Goal: Information Seeking & Learning: Find specific fact

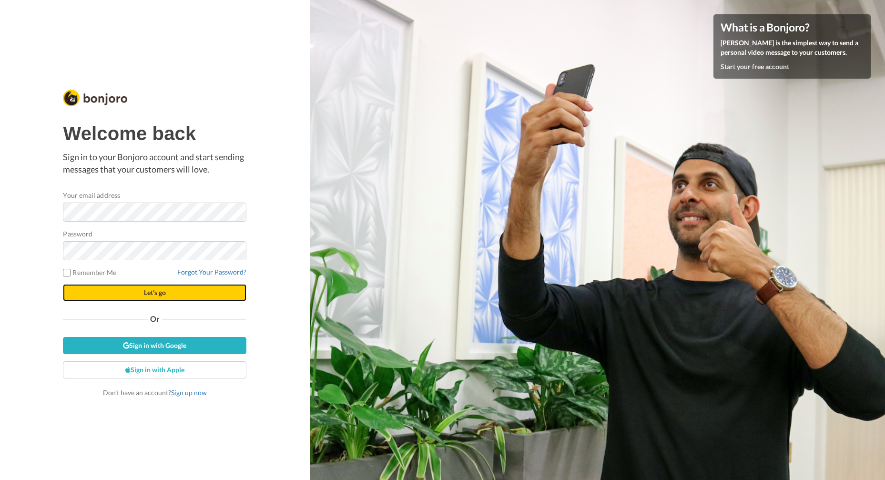
click at [150, 291] on span "Let's go" at bounding box center [155, 292] width 22 height 8
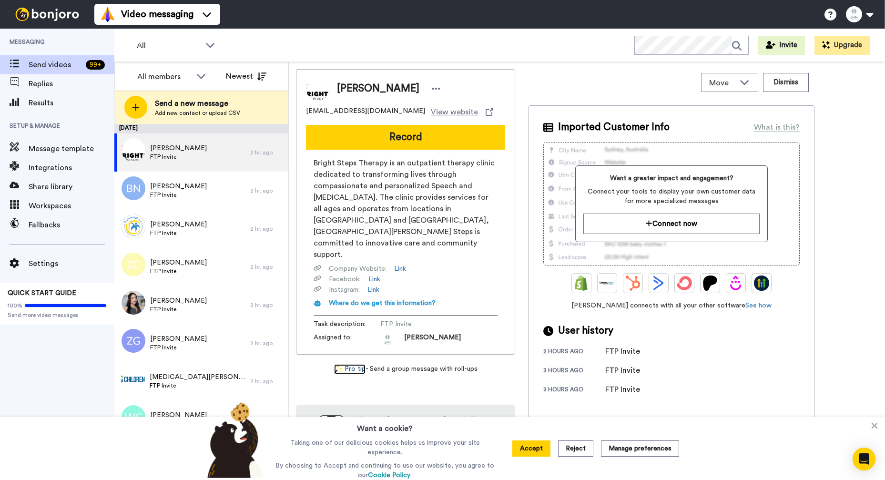
click at [360, 364] on link "Pro tip" at bounding box center [349, 369] width 31 height 10
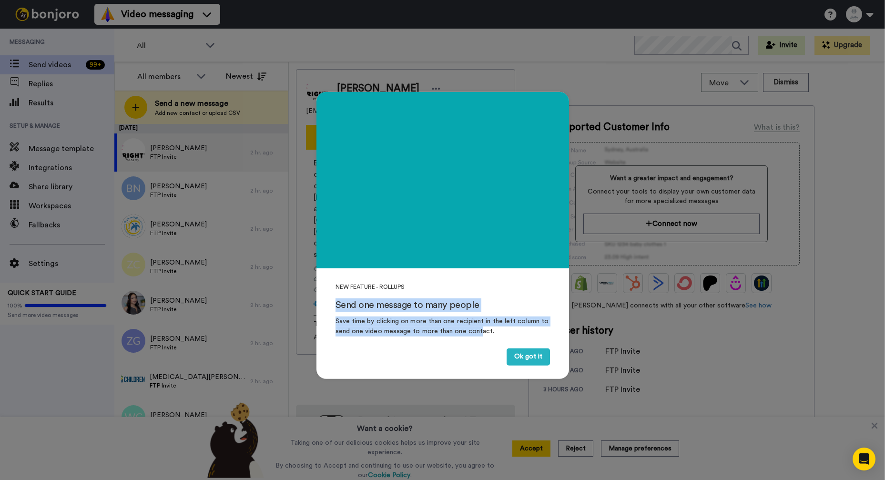
drag, startPoint x: 336, startPoint y: 300, endPoint x: 505, endPoint y: 355, distance: 177.7
click at [481, 334] on div "NEW FEATURE - ROLLUPS Send one message to many people Save time by clicking on …" at bounding box center [442, 319] width 252 height 97
click at [525, 357] on button "Ok got it" at bounding box center [527, 356] width 43 height 17
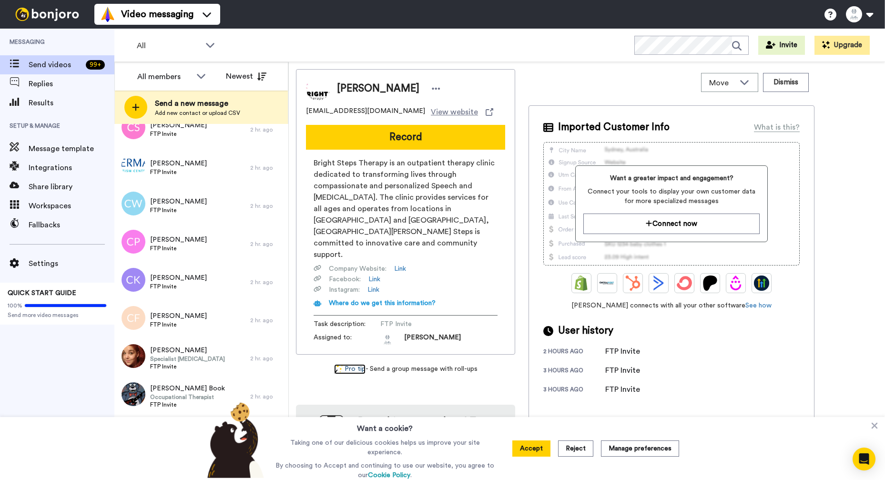
scroll to position [4569, 0]
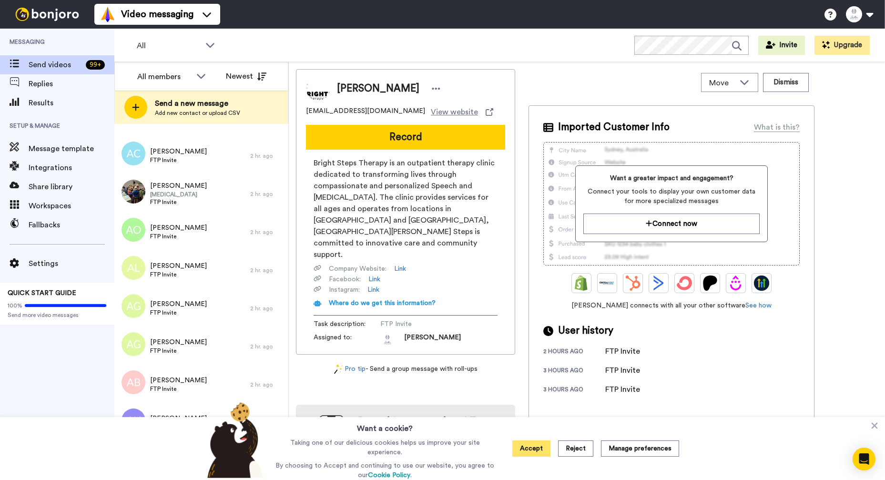
click at [532, 455] on button "Accept" at bounding box center [531, 448] width 38 height 16
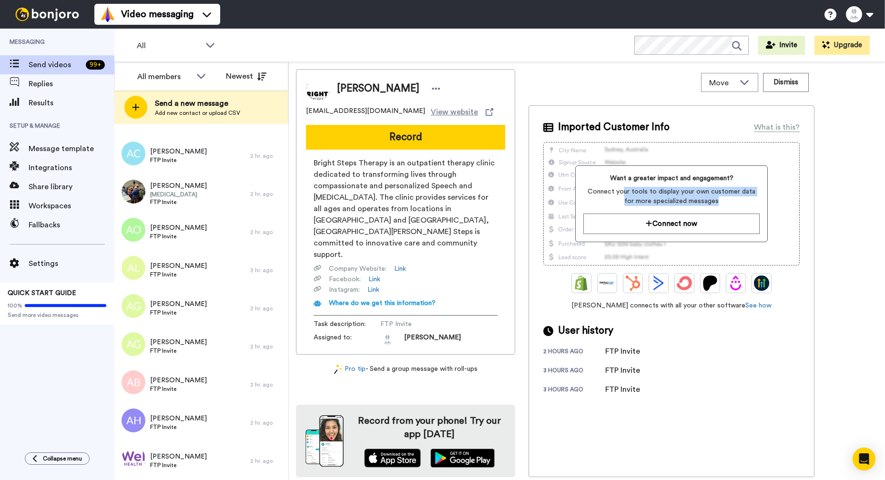
drag, startPoint x: 638, startPoint y: 190, endPoint x: 728, endPoint y: 199, distance: 91.0
click at [728, 199] on span "Connect your tools to display your own customer data for more specialized messa…" at bounding box center [671, 196] width 176 height 19
drag, startPoint x: 728, startPoint y: 199, endPoint x: 721, endPoint y: 206, distance: 10.4
click at [728, 199] on span "Connect your tools to display your own customer data for more specialized messa…" at bounding box center [671, 196] width 176 height 19
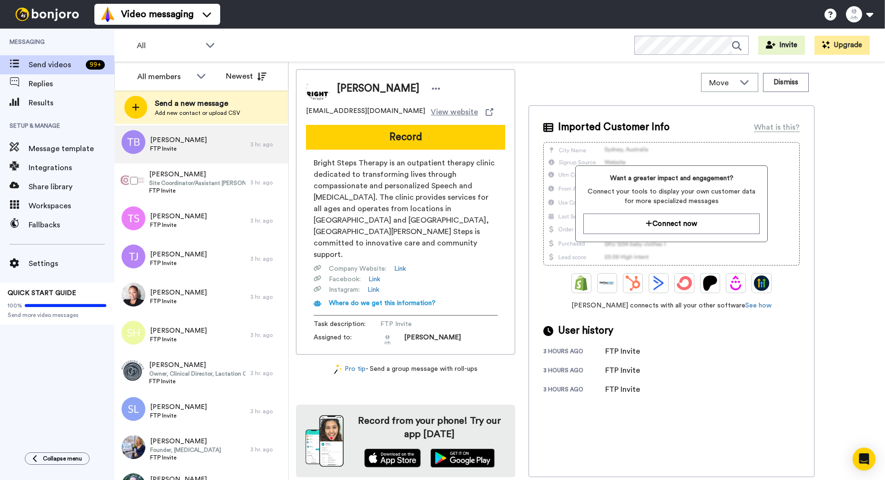
scroll to position [466, 0]
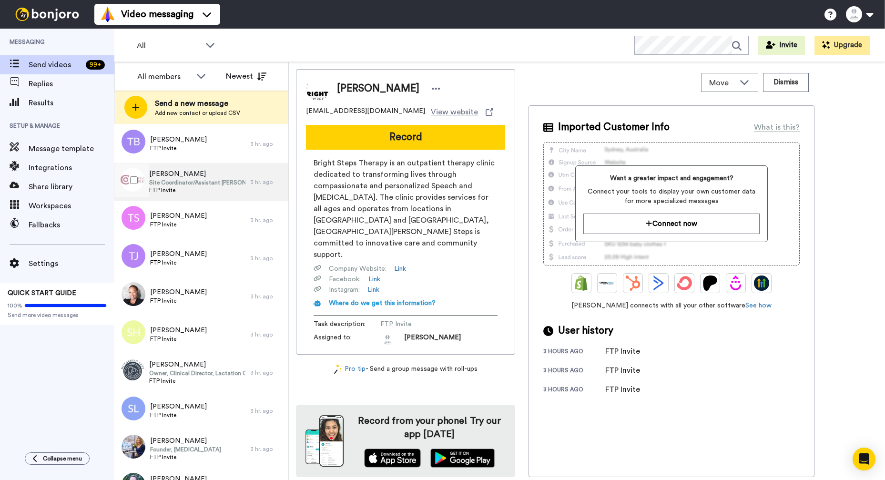
click at [228, 182] on span "Site Coordinator/Assistant [PERSON_NAME] Program" at bounding box center [197, 183] width 96 height 8
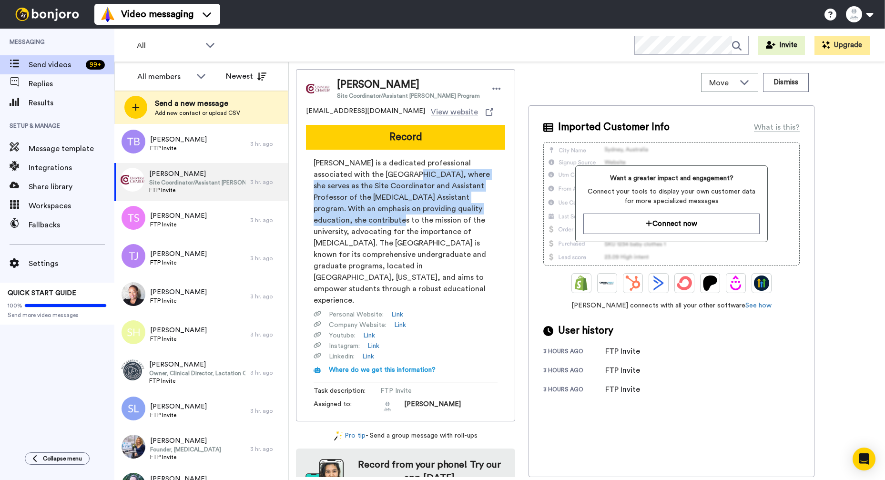
drag, startPoint x: 376, startPoint y: 171, endPoint x: 465, endPoint y: 210, distance: 96.8
click at [465, 210] on span "[PERSON_NAME] is a dedicated professional associated with the [GEOGRAPHIC_DATA]…" at bounding box center [405, 231] width 184 height 149
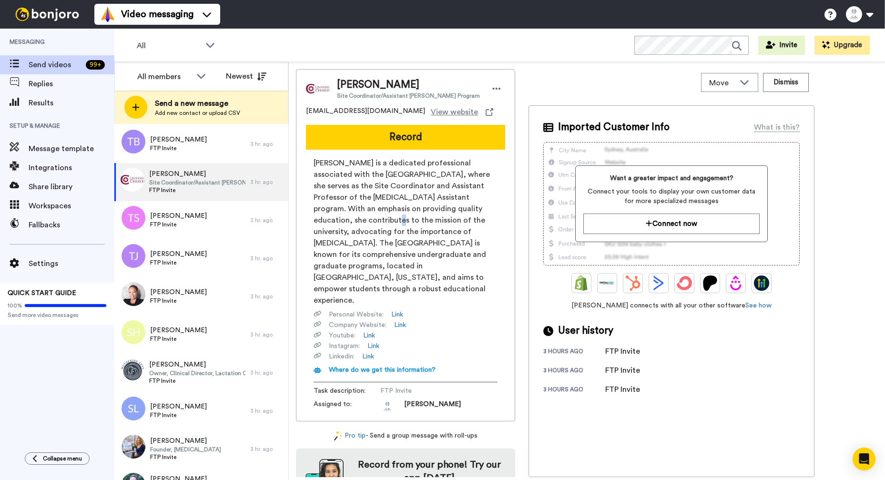
drag, startPoint x: 465, startPoint y: 210, endPoint x: 346, endPoint y: 203, distance: 118.8
click at [460, 209] on span "[PERSON_NAME] is a dedicated professional associated with the [GEOGRAPHIC_DATA]…" at bounding box center [405, 231] width 184 height 149
click at [211, 215] on div "[PERSON_NAME] FTP Invite" at bounding box center [182, 220] width 136 height 38
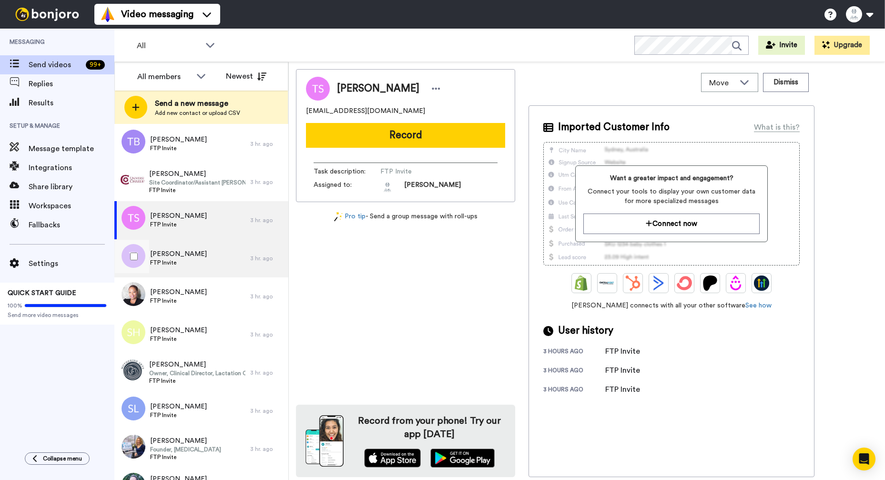
click at [207, 259] on span "FTP Invite" at bounding box center [178, 263] width 57 height 8
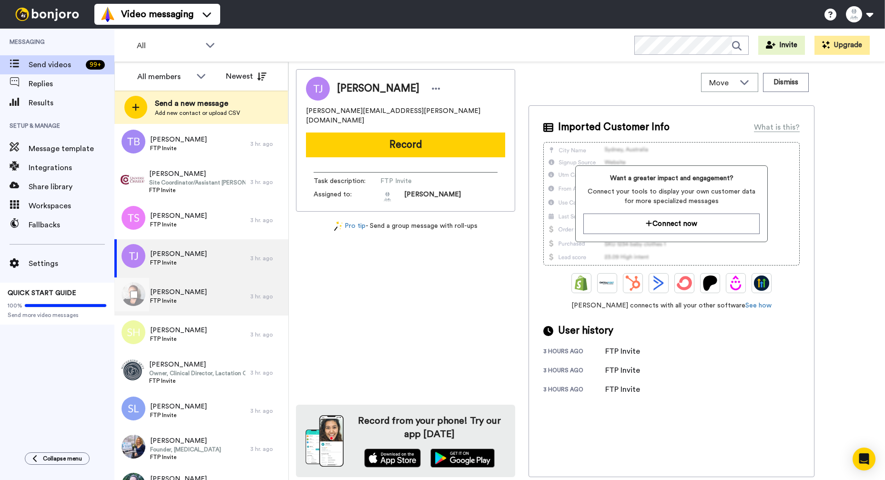
click at [211, 292] on div "[PERSON_NAME] FTP Invite" at bounding box center [182, 296] width 136 height 38
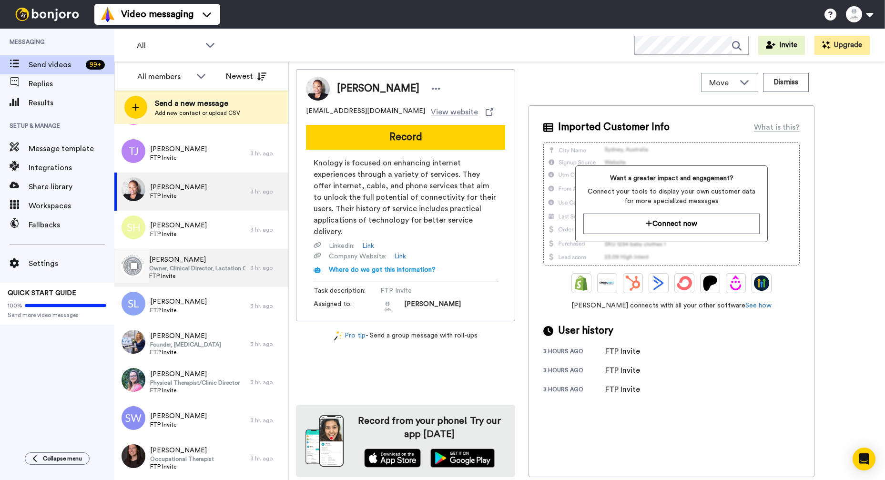
scroll to position [647, 0]
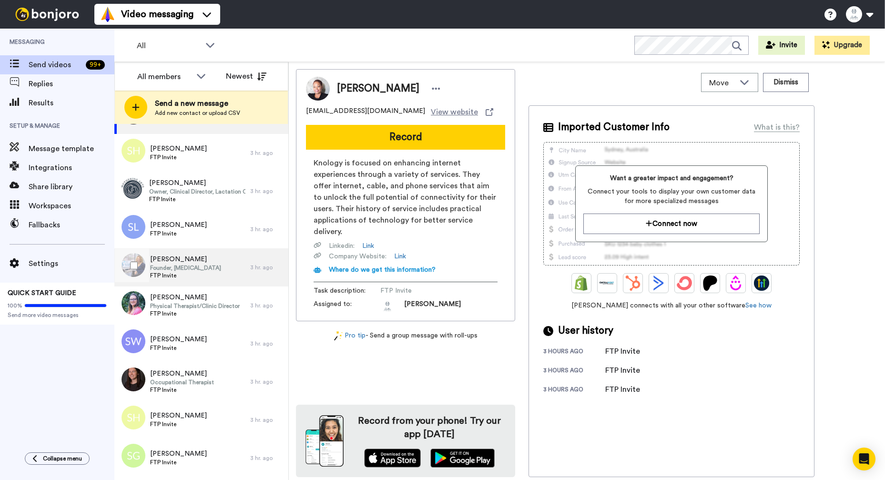
click at [206, 271] on span "FTP Invite" at bounding box center [185, 275] width 71 height 8
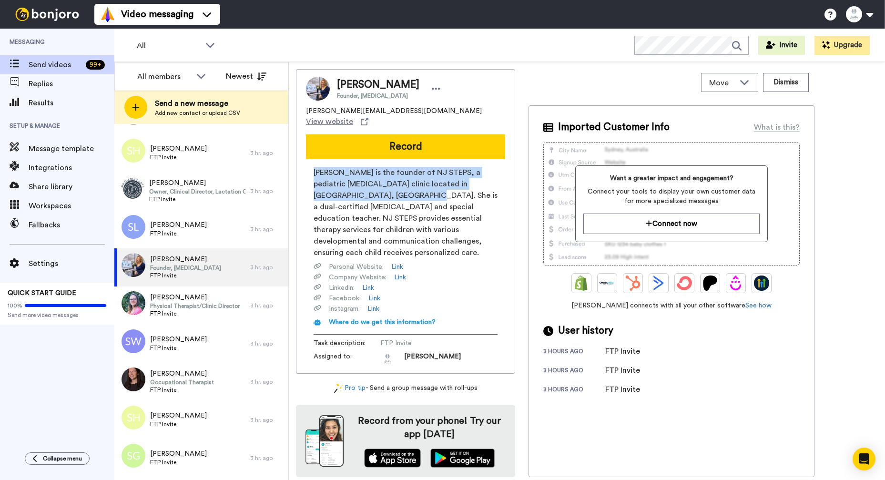
drag, startPoint x: 308, startPoint y: 159, endPoint x: 381, endPoint y: 182, distance: 76.2
click at [384, 185] on div "[PERSON_NAME] is the founder of NJ STEPS, a pediatric [MEDICAL_DATA] clinic loc…" at bounding box center [405, 266] width 199 height 199
click at [403, 213] on span "[PERSON_NAME] is the founder of NJ STEPS, a pediatric [MEDICAL_DATA] clinic loc…" at bounding box center [405, 212] width 184 height 91
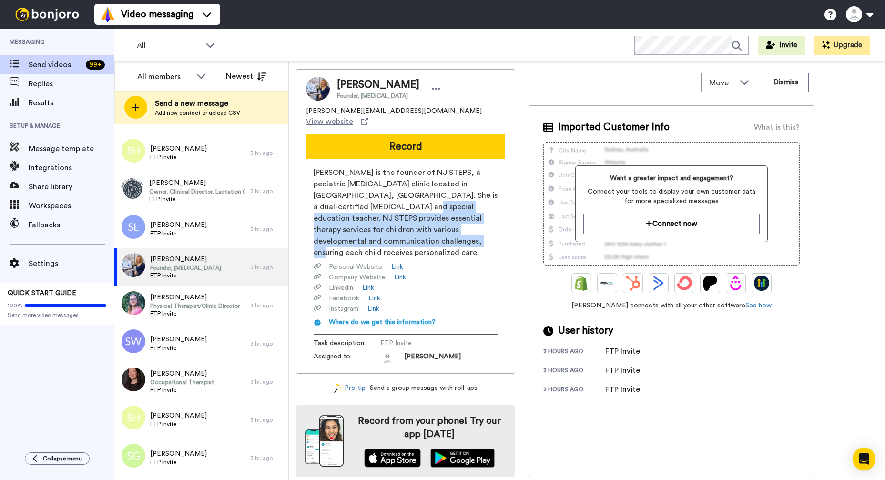
drag, startPoint x: 396, startPoint y: 199, endPoint x: 422, endPoint y: 231, distance: 41.6
click at [422, 231] on span "[PERSON_NAME] is the founder of NJ STEPS, a pediatric [MEDICAL_DATA] clinic loc…" at bounding box center [405, 212] width 184 height 91
click at [423, 231] on span "[PERSON_NAME] is the founder of NJ STEPS, a pediatric [MEDICAL_DATA] clinic loc…" at bounding box center [405, 212] width 184 height 91
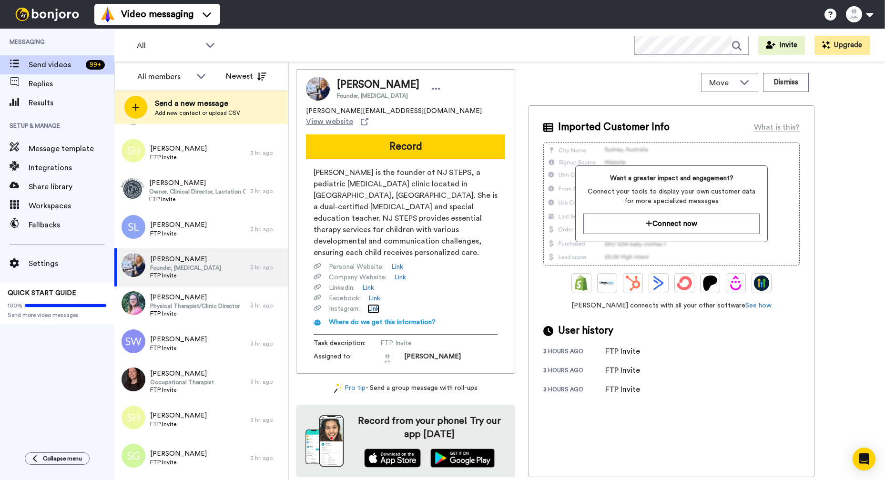
click at [376, 304] on link "Link" at bounding box center [373, 309] width 12 height 10
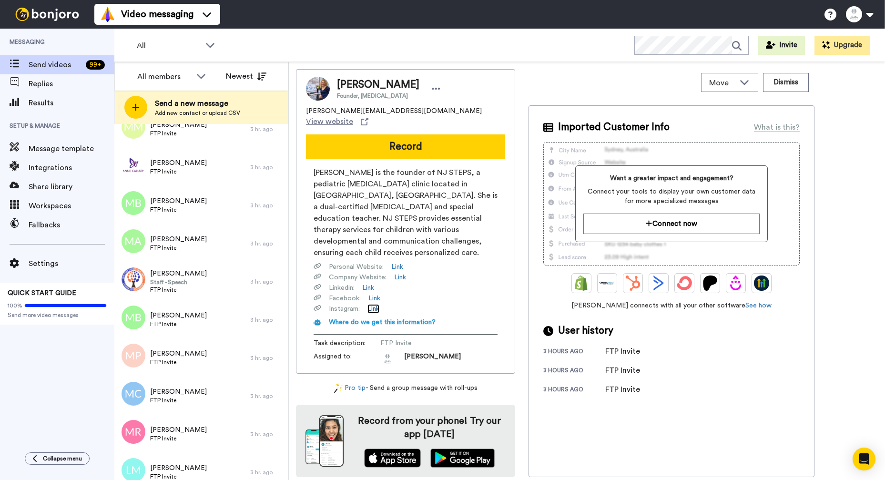
scroll to position [1783, 0]
